Goal: Obtain resource: Obtain resource

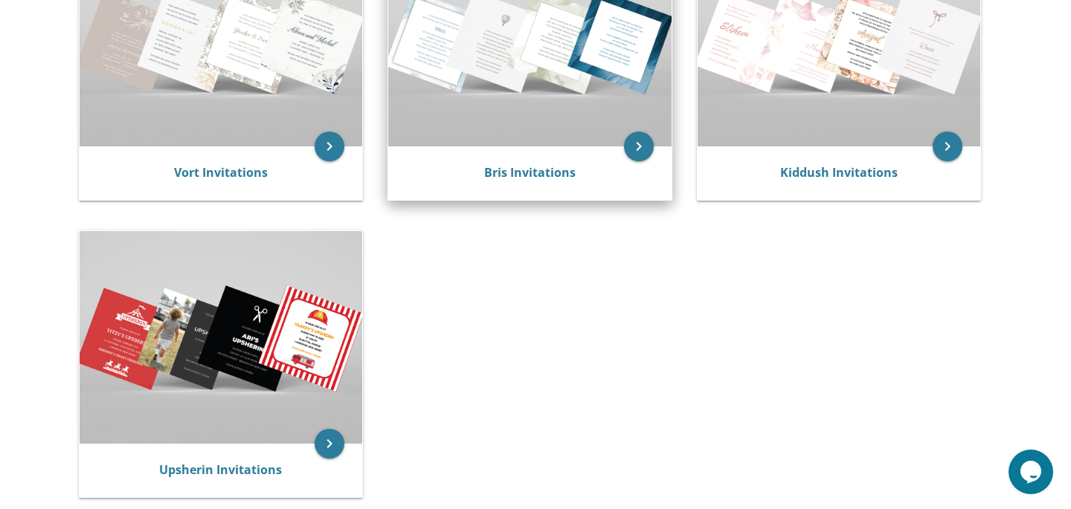
click at [551, 78] on img at bounding box center [529, 41] width 283 height 212
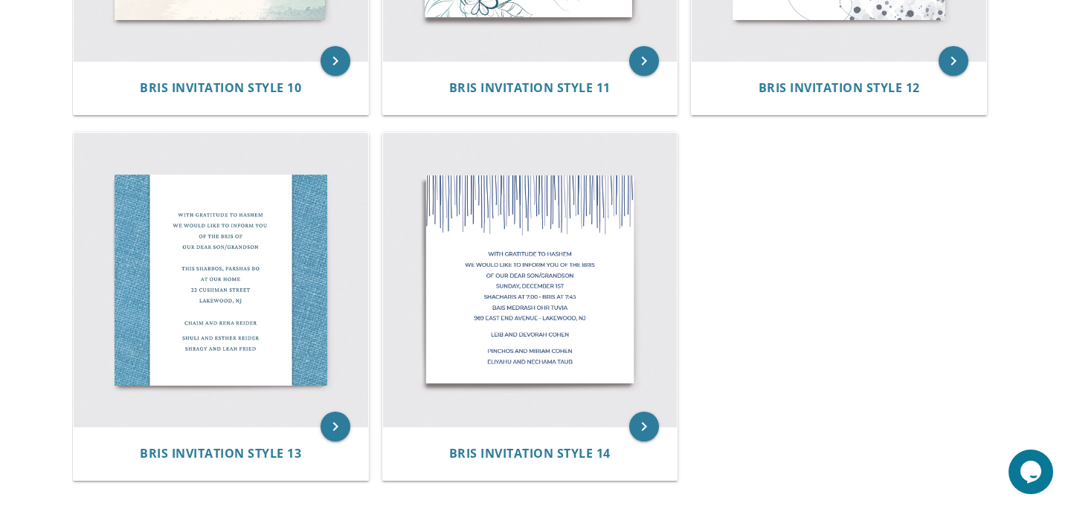
scroll to position [1659, 0]
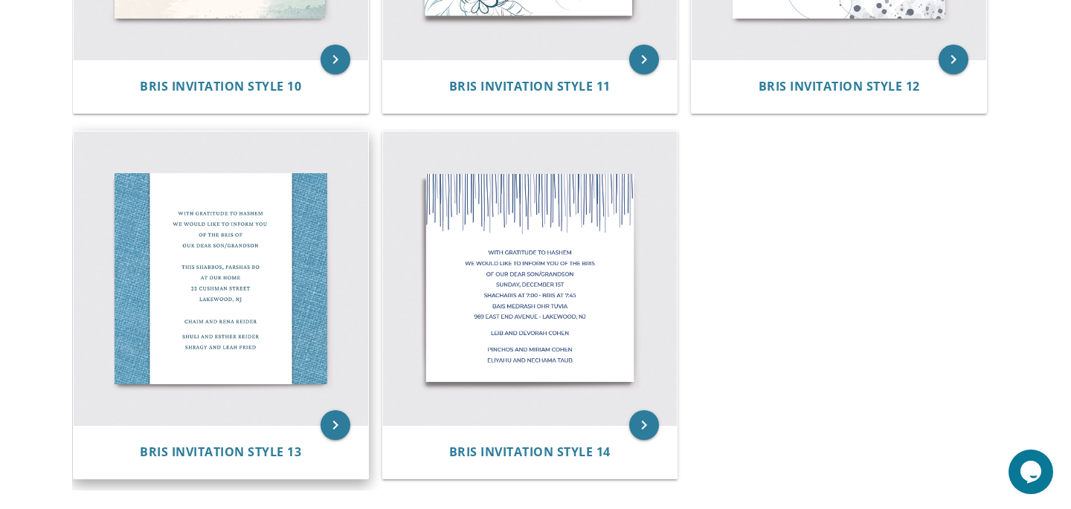
click at [209, 260] on img at bounding box center [221, 279] width 295 height 295
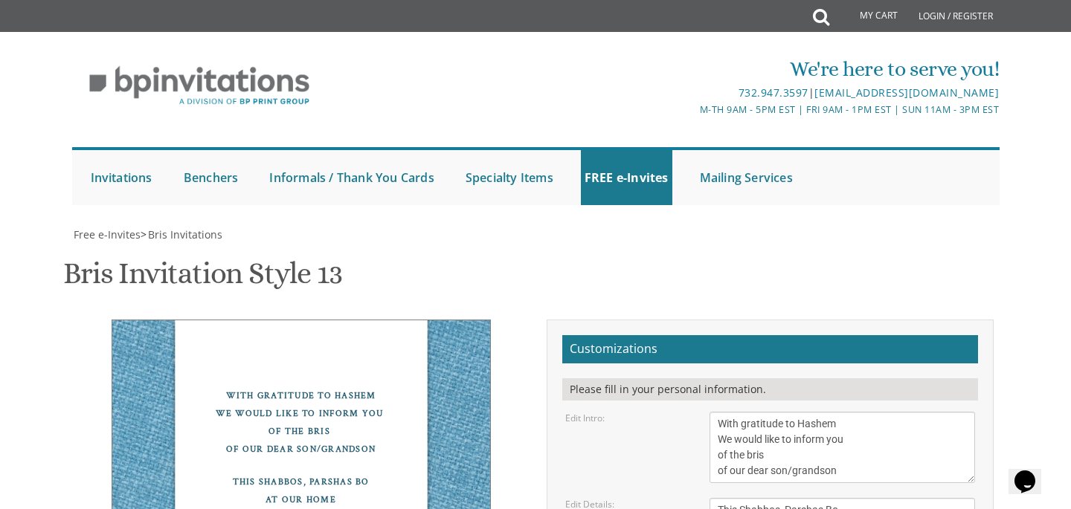
scroll to position [370, 0]
drag, startPoint x: 783, startPoint y: 138, endPoint x: 743, endPoint y: 135, distance: 40.3
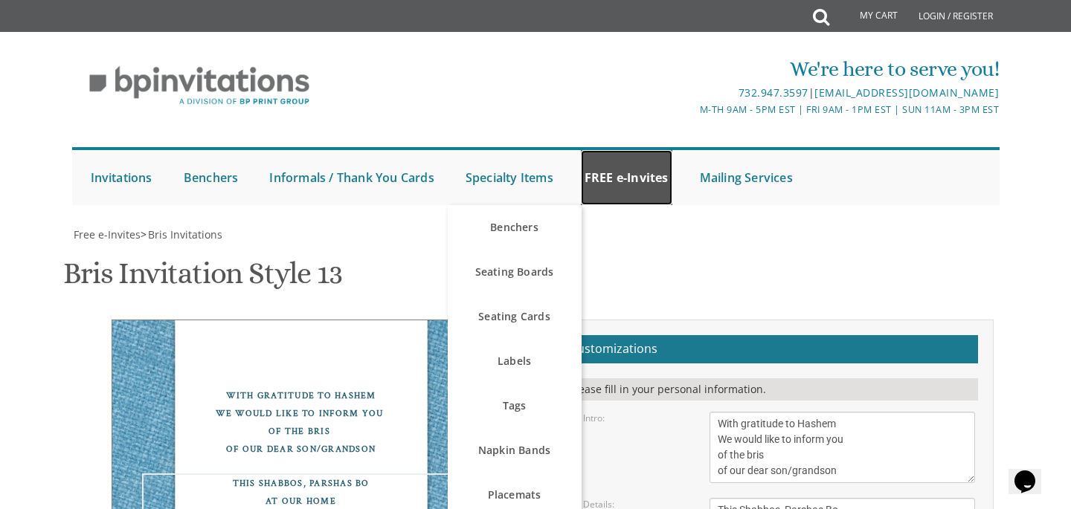
click at [642, 176] on link "FREE e-Invites" at bounding box center [626, 177] width 91 height 55
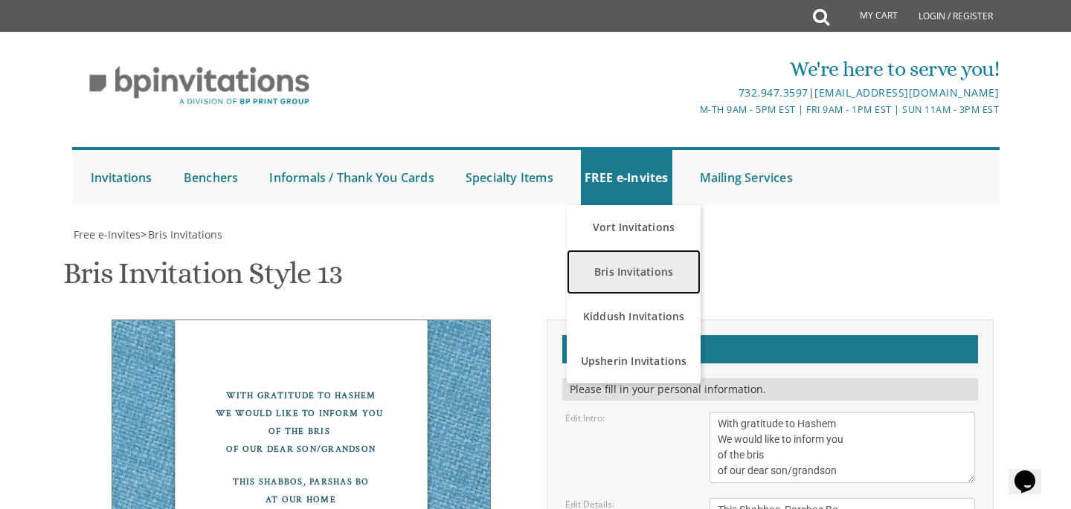
click at [646, 277] on link "Bris Invitations" at bounding box center [634, 272] width 134 height 45
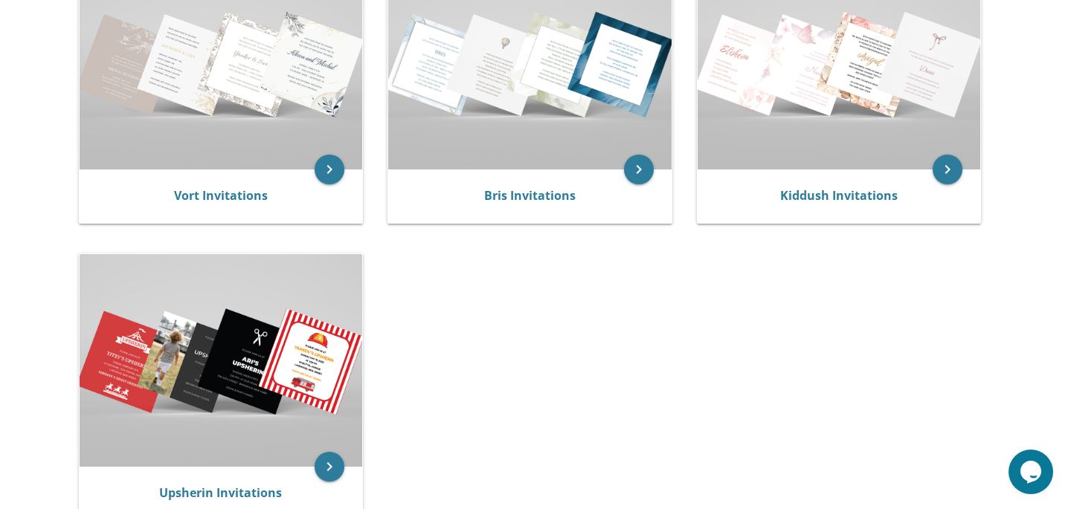
scroll to position [376, 0]
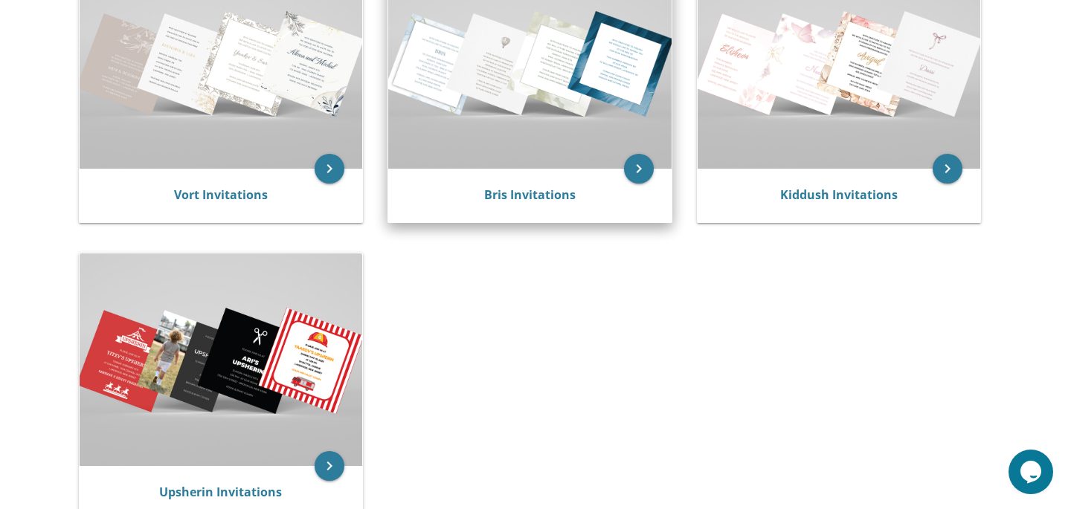
click at [536, 83] on img at bounding box center [529, 63] width 283 height 212
click at [498, 197] on link "Bris Invitations" at bounding box center [529, 195] width 91 height 16
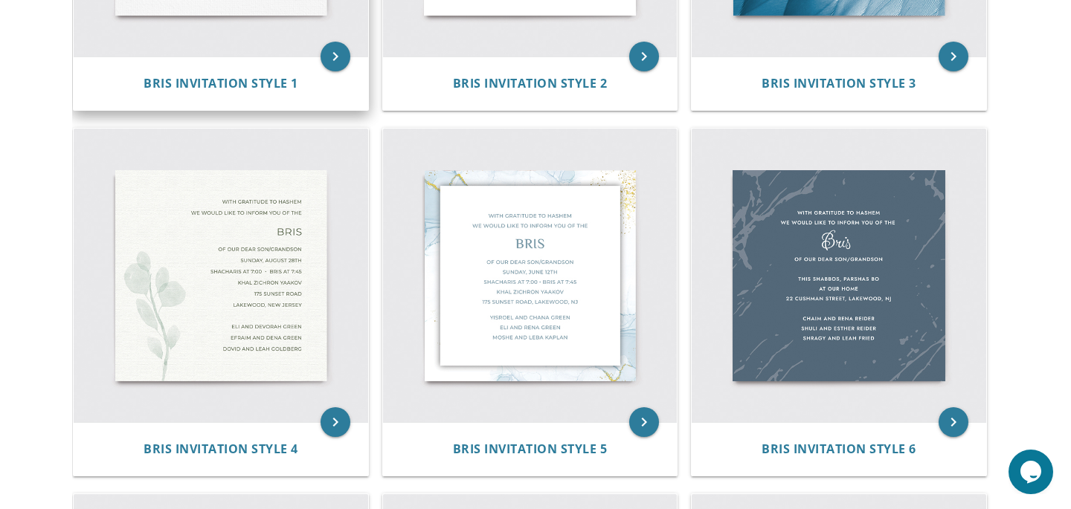
scroll to position [566, 0]
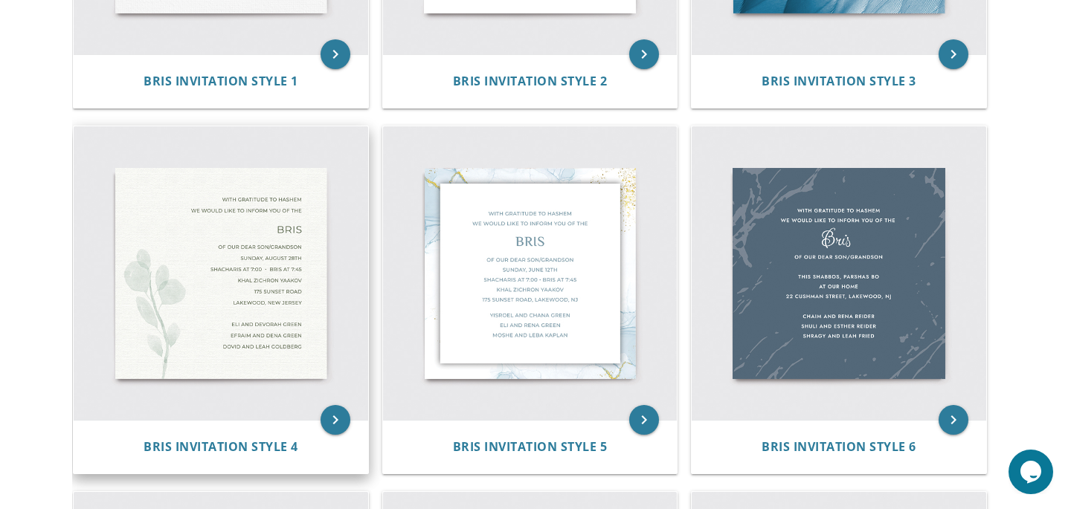
click at [219, 269] on img at bounding box center [221, 273] width 295 height 295
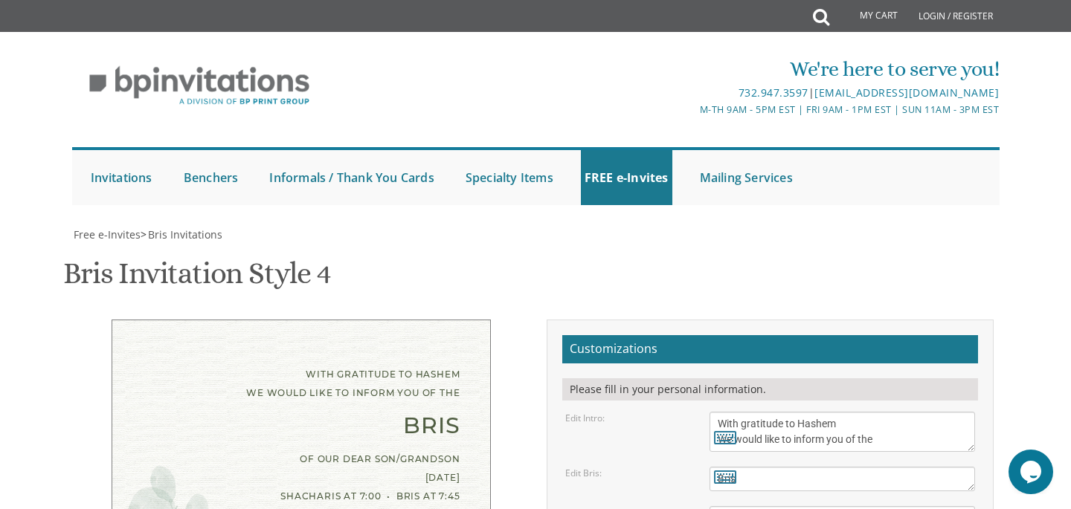
scroll to position [246, 0]
drag, startPoint x: 810, startPoint y: 282, endPoint x: 765, endPoint y: 281, distance: 44.6
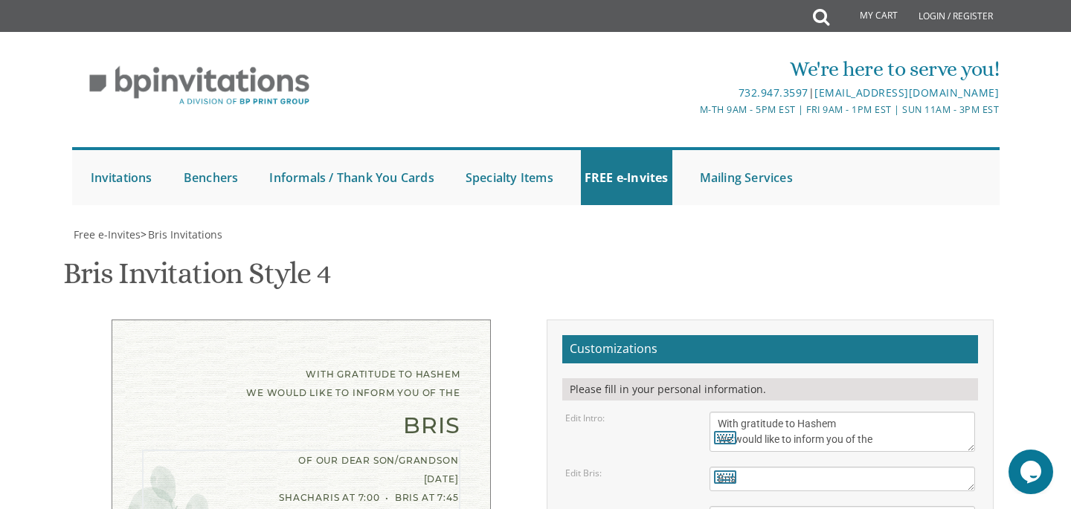
drag, startPoint x: 817, startPoint y: 303, endPoint x: 707, endPoint y: 304, distance: 109.3
drag, startPoint x: 774, startPoint y: 303, endPoint x: 750, endPoint y: 301, distance: 23.2
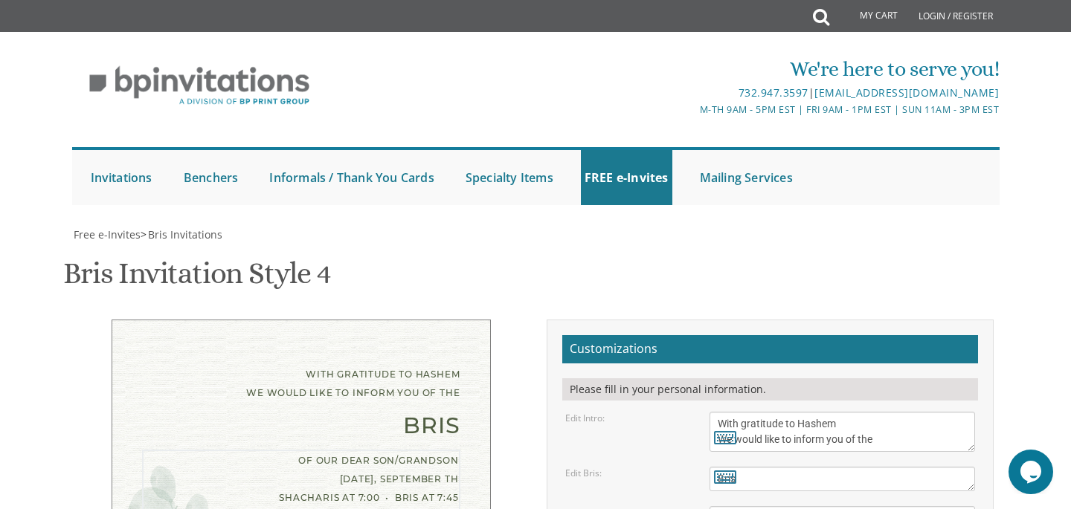
drag, startPoint x: 817, startPoint y: 320, endPoint x: 715, endPoint y: 321, distance: 101.9
drag, startPoint x: 814, startPoint y: 321, endPoint x: 713, endPoint y: 319, distance: 101.2
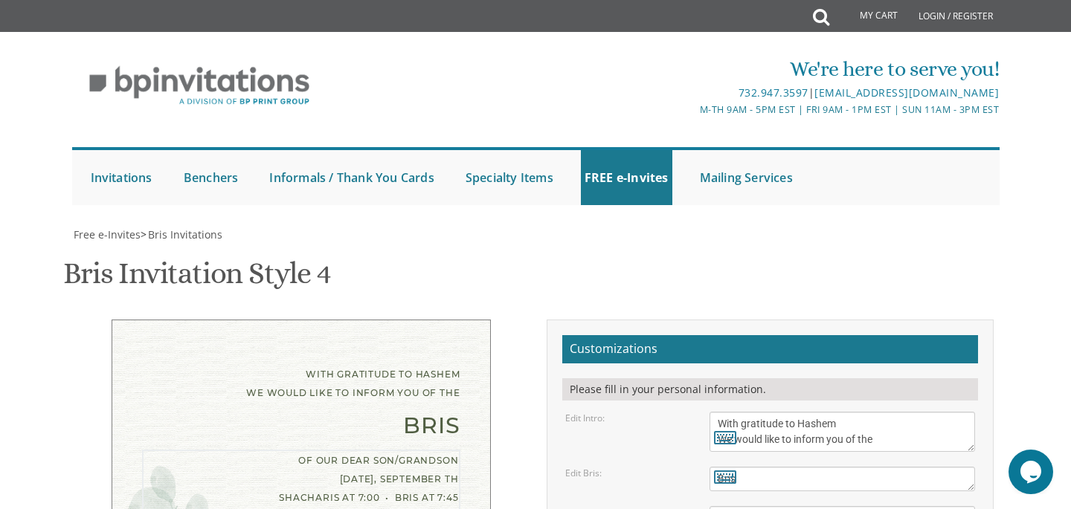
drag, startPoint x: 801, startPoint y: 333, endPoint x: 711, endPoint y: 332, distance: 90.0
drag, startPoint x: 829, startPoint y: 343, endPoint x: 704, endPoint y: 348, distance: 125.1
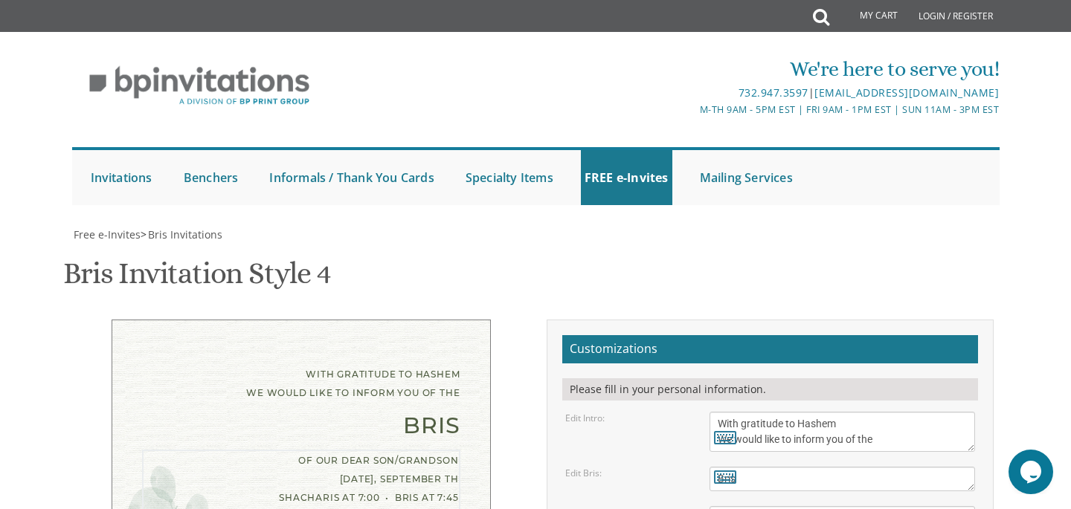
scroll to position [302, 0]
type textarea "of our dear son/grandson Tuesday, September 2nd Bris at 8:50 AM Mishkan Yechiel…"
drag, startPoint x: 826, startPoint y: 333, endPoint x: 697, endPoint y: 334, distance: 128.7
drag, startPoint x: 832, startPoint y: 349, endPoint x: 710, endPoint y: 350, distance: 122.0
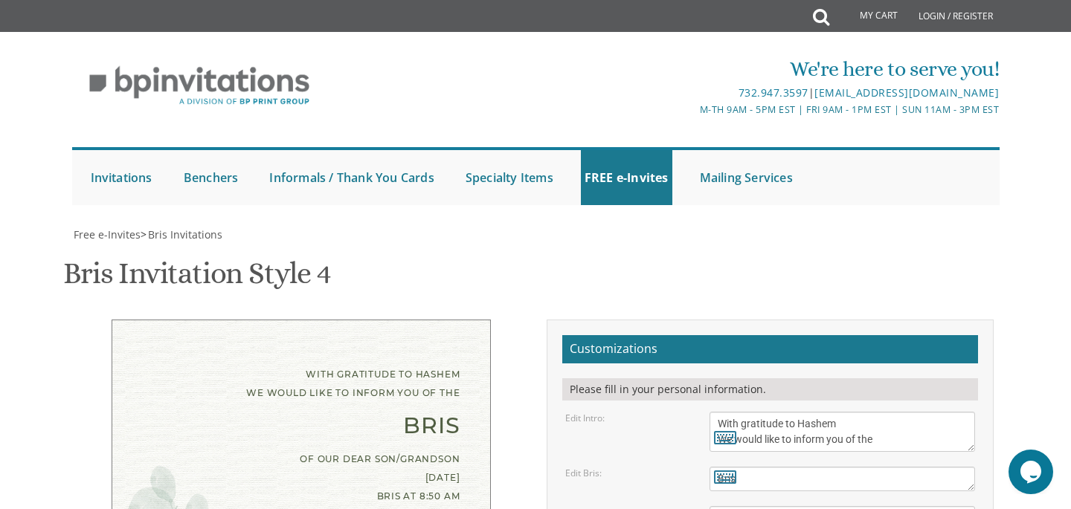
drag, startPoint x: 845, startPoint y: 369, endPoint x: 704, endPoint y: 364, distance: 141.4
type textarea "Moish and Libby Feinstein Tzodok and Shoshana Akkerman Yaakov and Adina Feinste…"
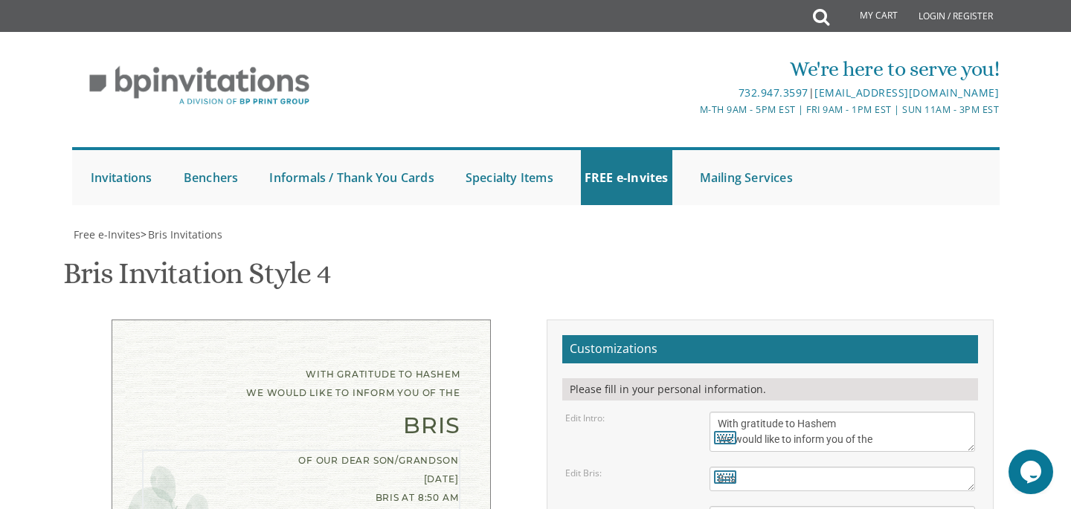
drag, startPoint x: 723, startPoint y: 225, endPoint x: 709, endPoint y: 225, distance: 14.1
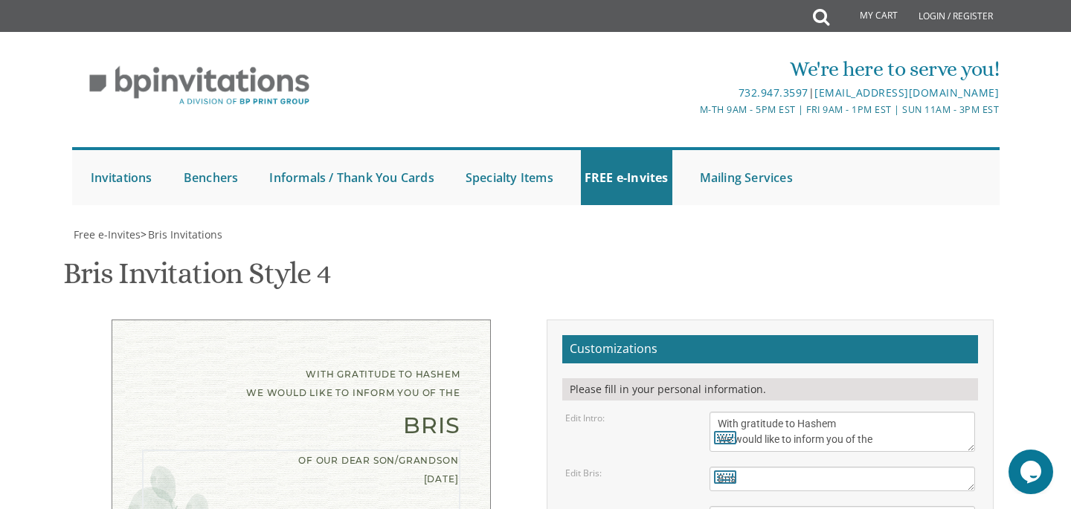
type textarea "of our dear son/grandson Tuesday, September 2nd ט׳ אלול Bris at 8:50 AM Mishkan…"
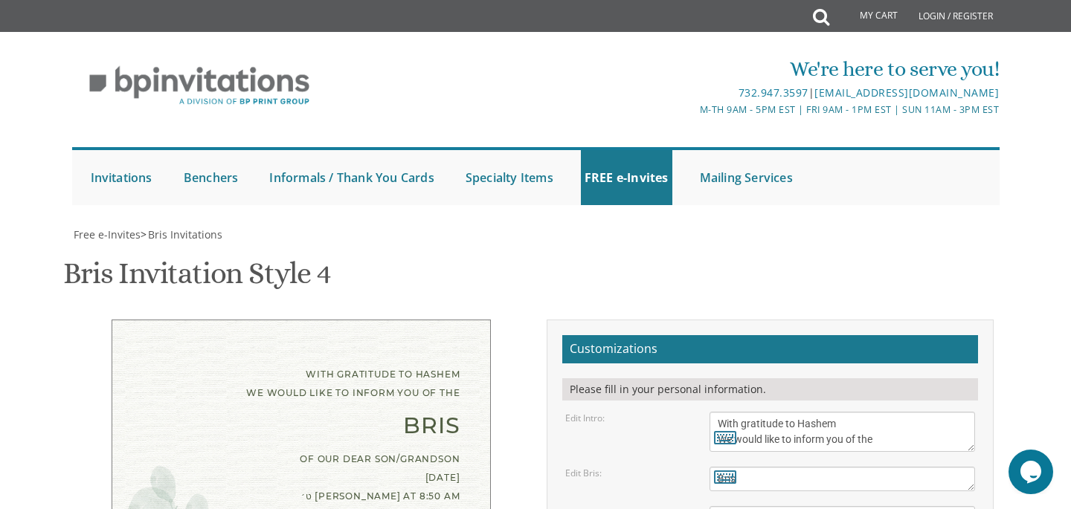
type input "libbyakkerman@gmail.com"
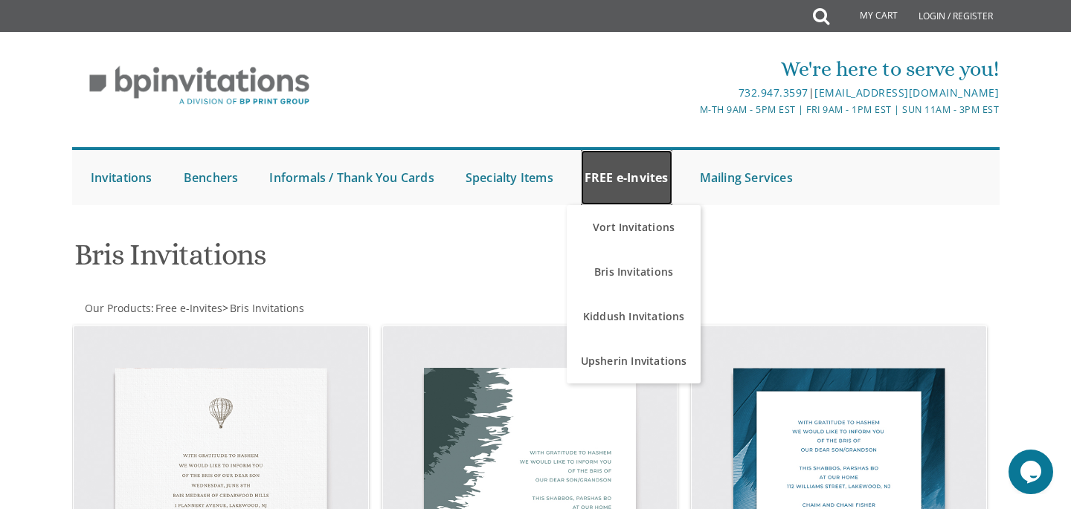
click at [631, 179] on link "FREE e-Invites" at bounding box center [626, 177] width 91 height 55
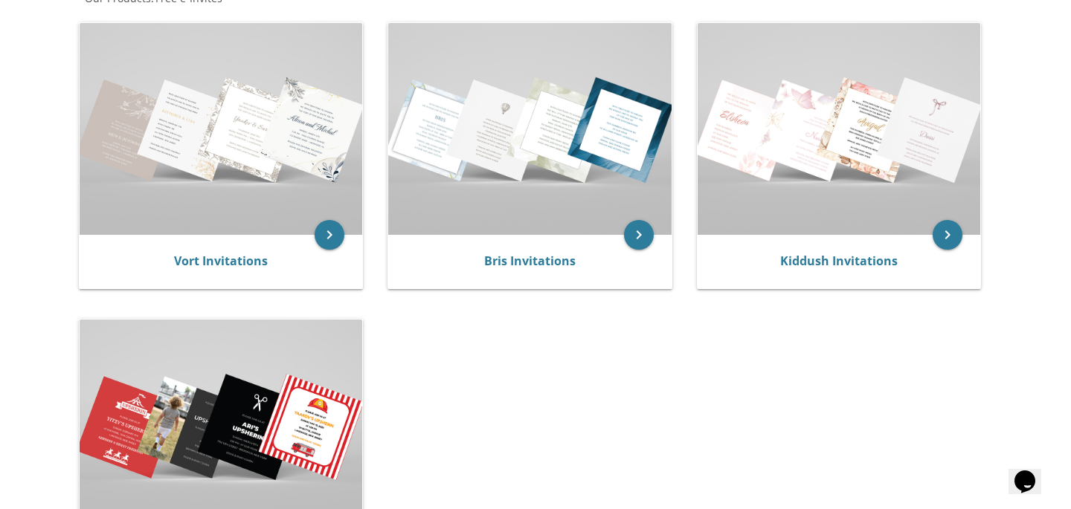
scroll to position [309, 0]
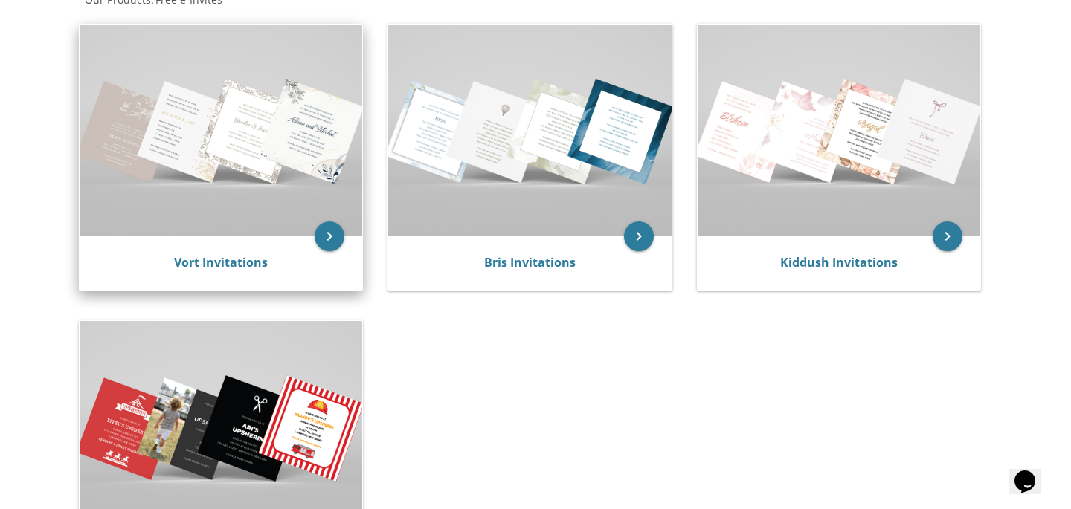
click at [271, 94] on img at bounding box center [221, 131] width 283 height 212
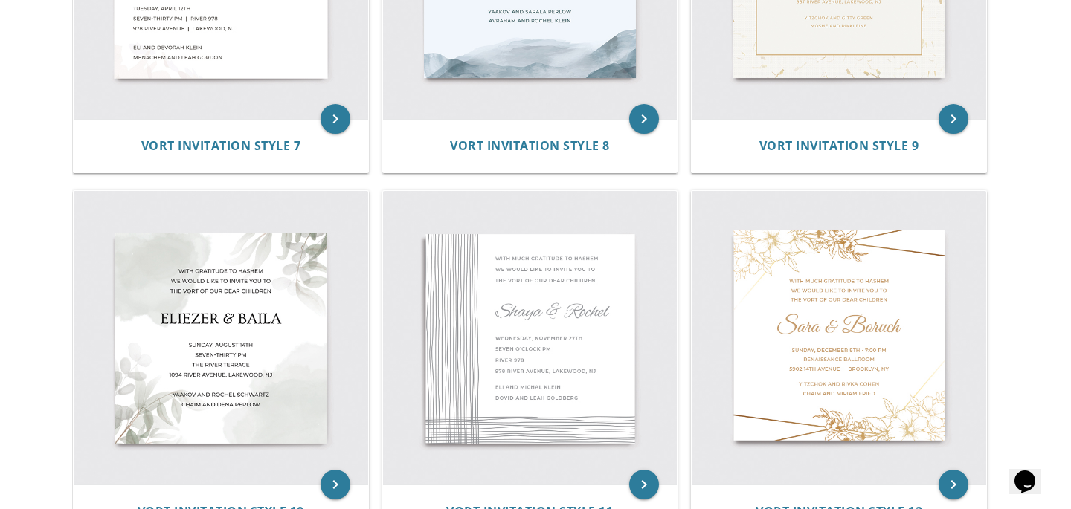
scroll to position [1239, 0]
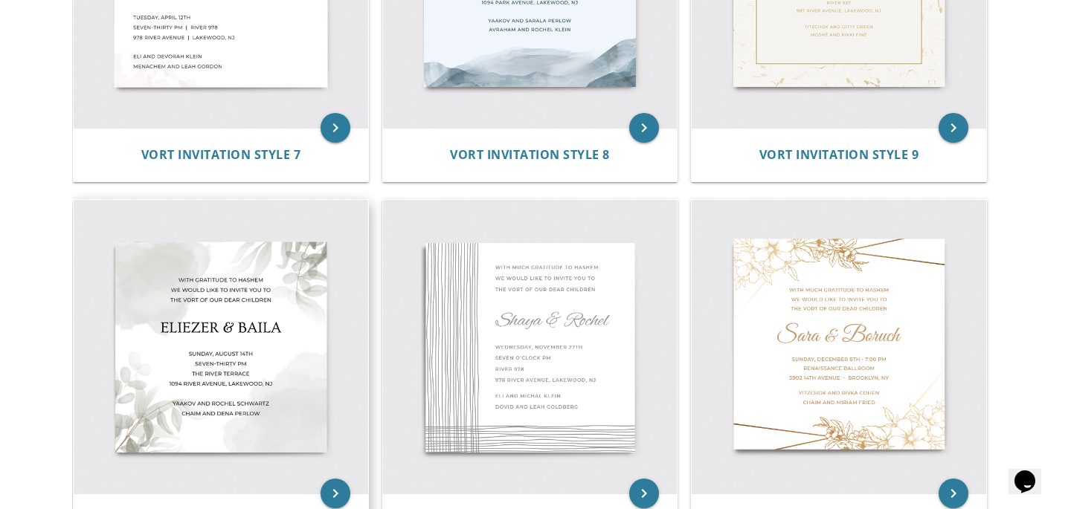
click at [234, 346] on img at bounding box center [221, 347] width 295 height 295
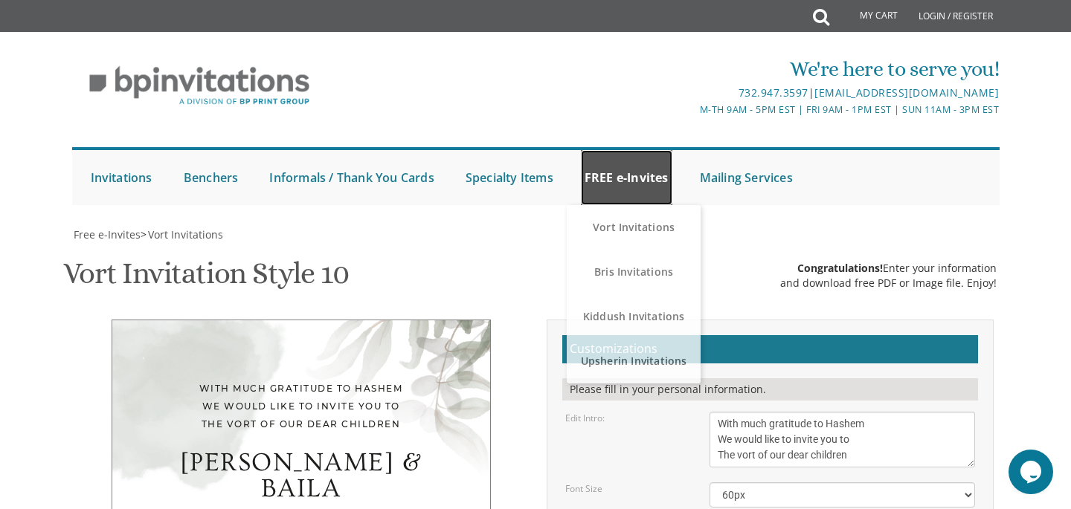
click at [633, 176] on link "FREE e-Invites" at bounding box center [626, 177] width 91 height 55
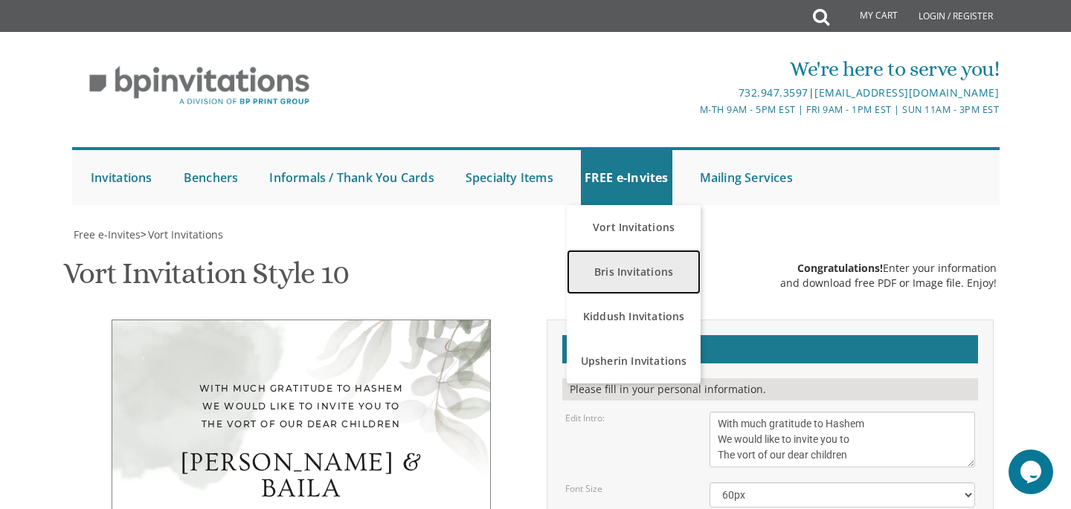
click at [641, 274] on link "Bris Invitations" at bounding box center [634, 272] width 134 height 45
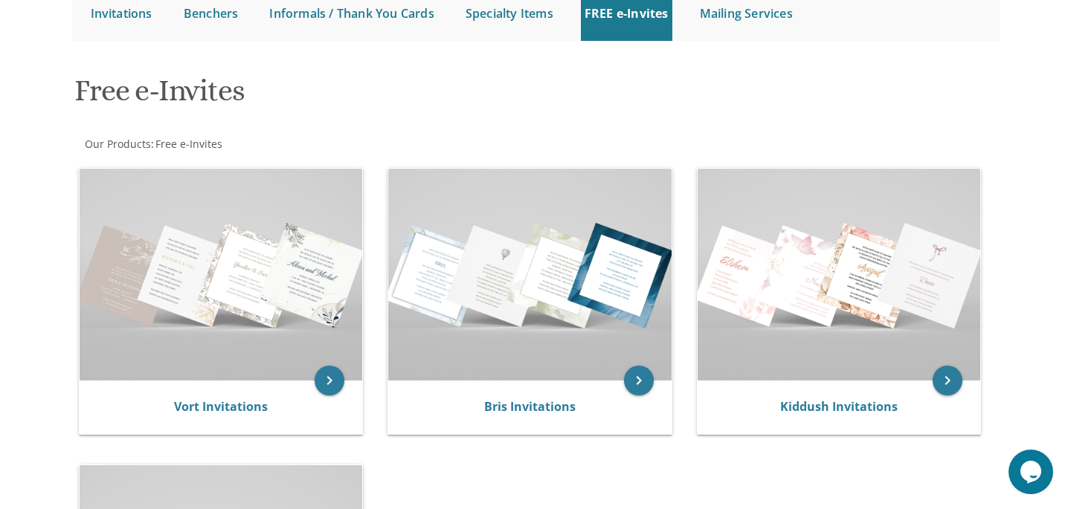
scroll to position [164, 0]
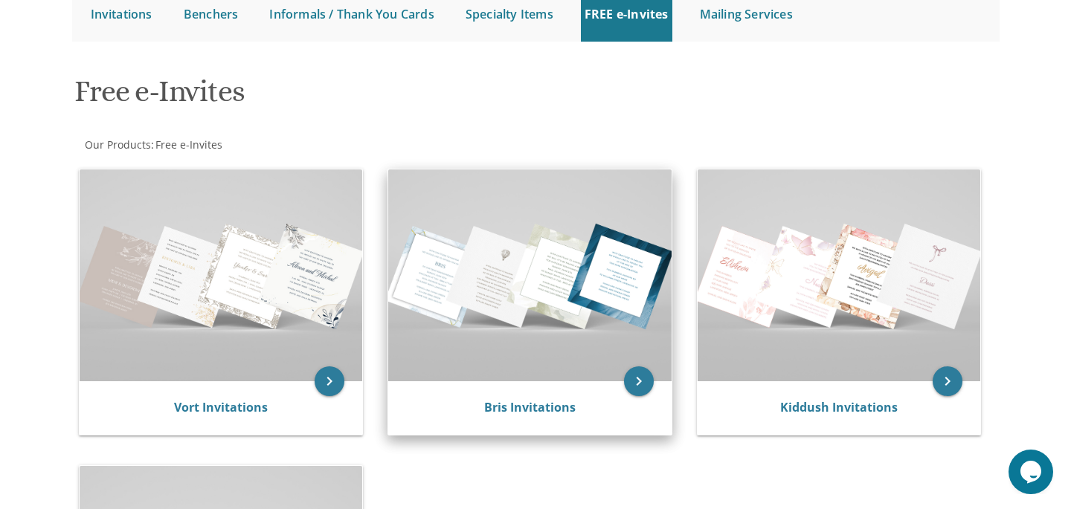
click at [495, 389] on div "Bris Invitations" at bounding box center [529, 409] width 283 height 54
click at [534, 277] on img at bounding box center [529, 276] width 283 height 212
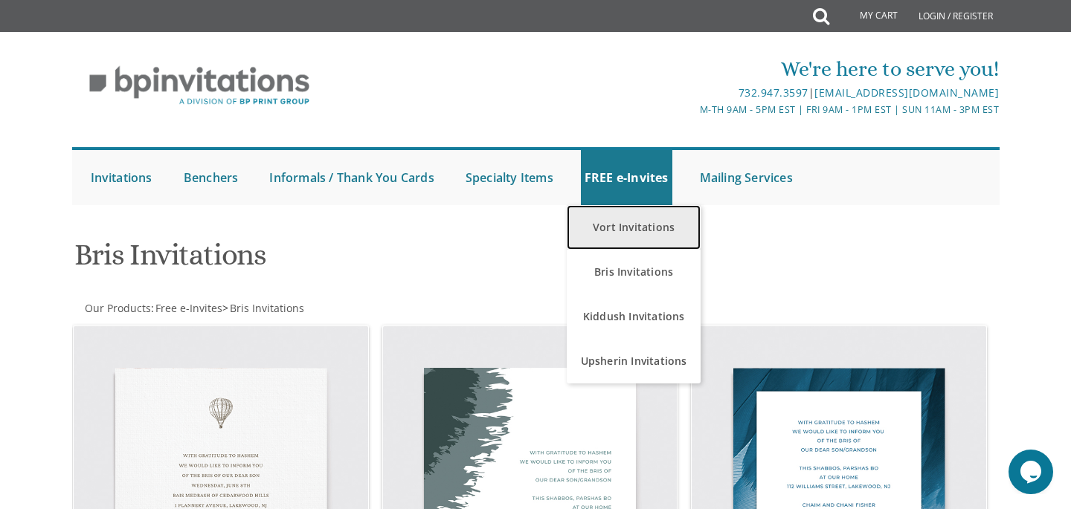
click at [615, 221] on link "Vort Invitations" at bounding box center [634, 227] width 134 height 45
